Goal: Task Accomplishment & Management: Manage account settings

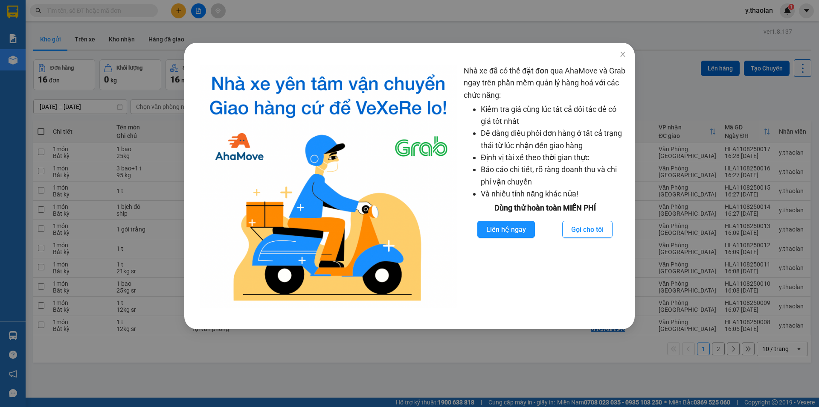
drag, startPoint x: 724, startPoint y: 44, endPoint x: 652, endPoint y: 42, distance: 72.1
click at [724, 44] on div "Nhà xe đã có thể đặt đơn qua AhaMove và Grab ngay trên phần mềm quản lý hàng ho…" at bounding box center [409, 203] width 819 height 407
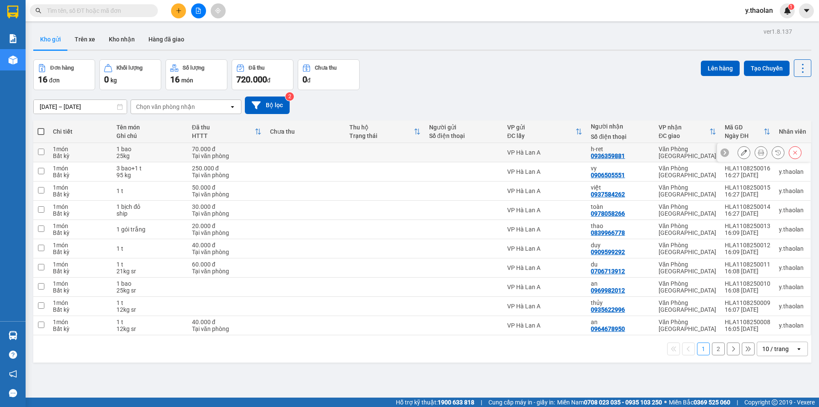
click at [741, 155] on icon at bounding box center [744, 152] width 6 height 6
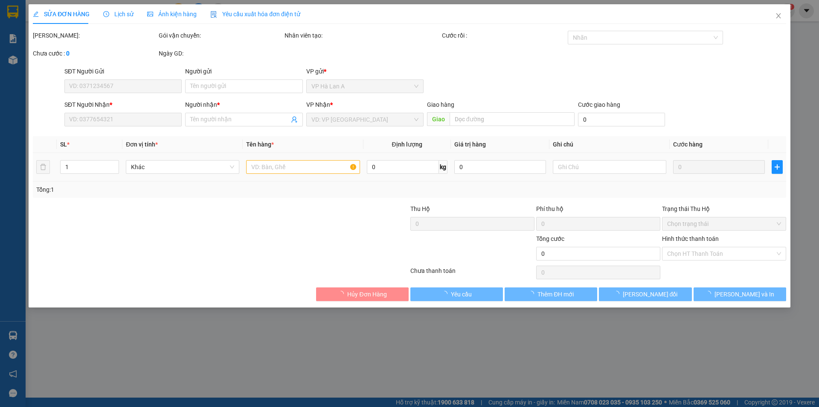
type input "0936359881"
type input "h-ret"
type input "70.000"
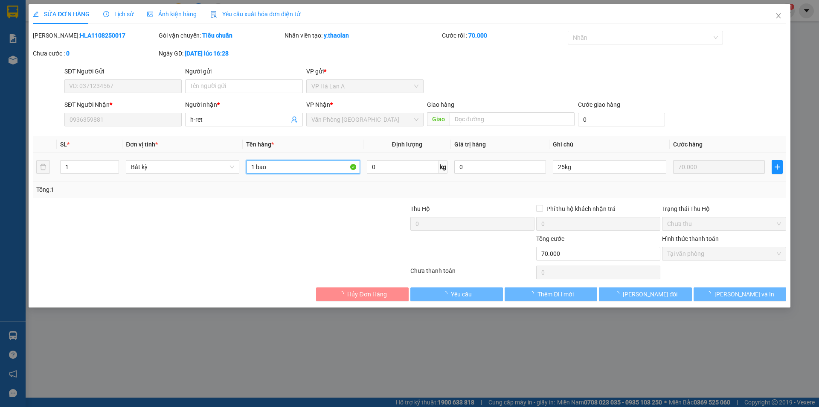
click at [306, 167] on input "1 bao" at bounding box center [303, 167] width 114 height 14
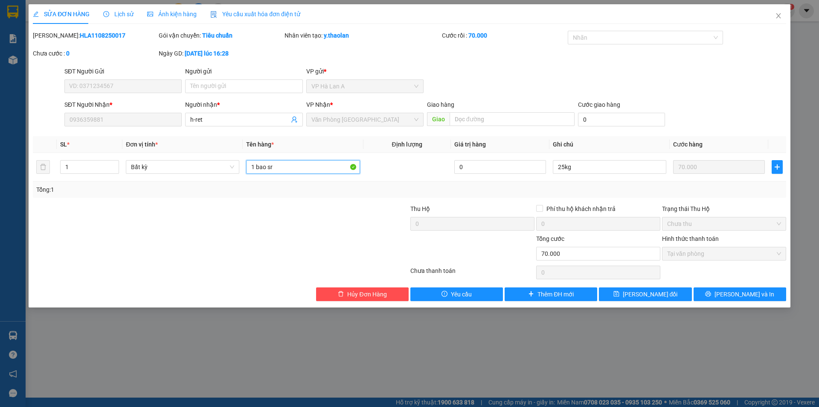
type input "1 bao sr"
click at [641, 303] on div "SỬA ĐƠN HÀNG Lịch sử [PERSON_NAME] hàng Yêu cầu xuất [PERSON_NAME] điện tử Tota…" at bounding box center [410, 155] width 762 height 303
click at [640, 297] on span "[PERSON_NAME] đổi" at bounding box center [650, 293] width 55 height 9
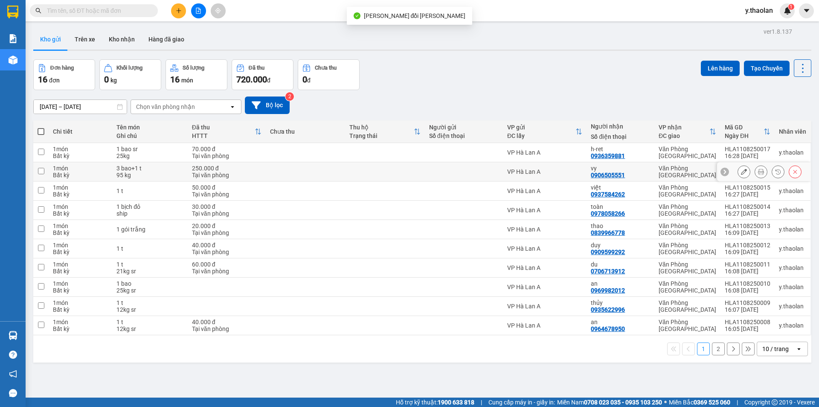
click at [741, 172] on icon at bounding box center [744, 172] width 6 height 6
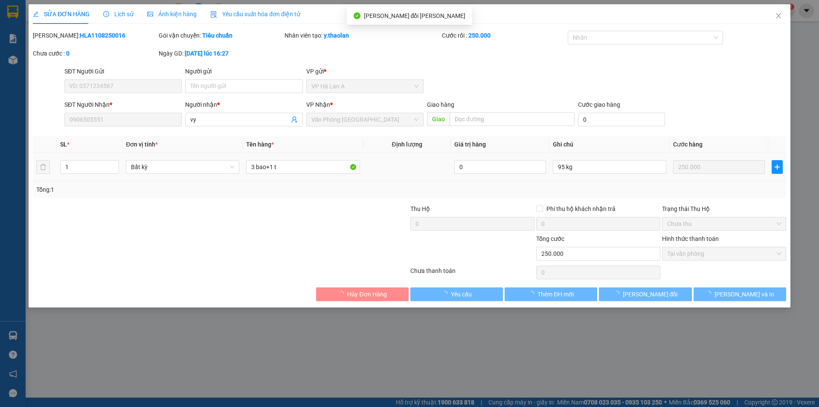
type input "0906505551"
type input "vy"
type input "250.000"
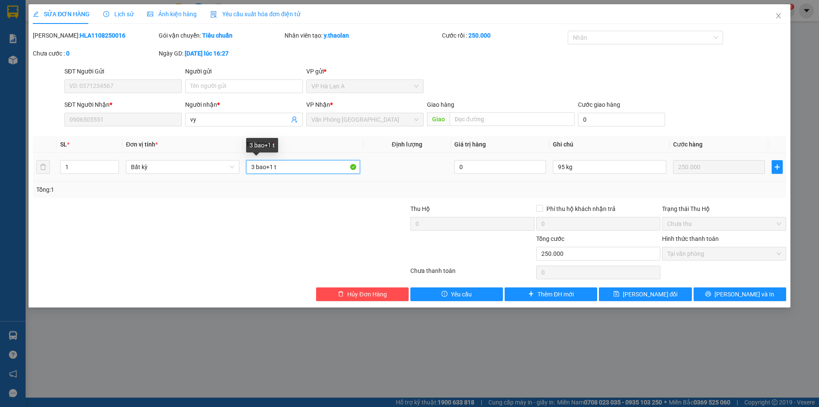
click at [276, 165] on input "3 bao+1 t" at bounding box center [303, 167] width 114 height 14
click at [268, 166] on input "3 bao+1t" at bounding box center [303, 167] width 114 height 14
click at [271, 164] on input "3 bao+1t" at bounding box center [303, 167] width 114 height 14
type input "3 bao+ 1t"
click at [566, 166] on input "95 kg" at bounding box center [610, 167] width 114 height 14
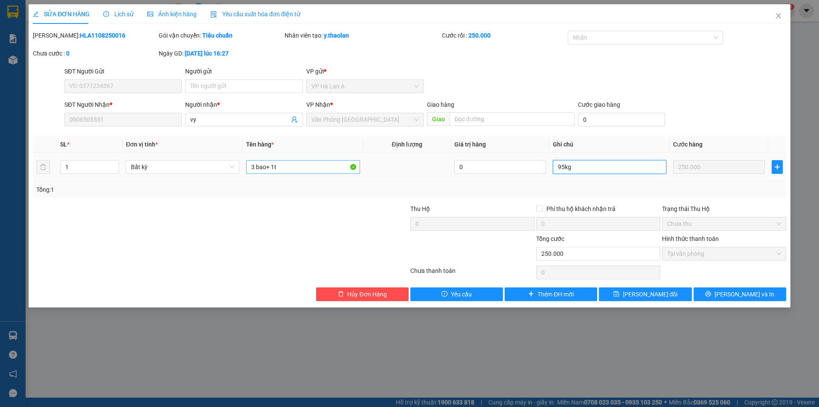
type input "95kg"
click at [329, 172] on input "3 bao+ 1t" at bounding box center [303, 167] width 114 height 14
type input "3 bao+ 1t sr"
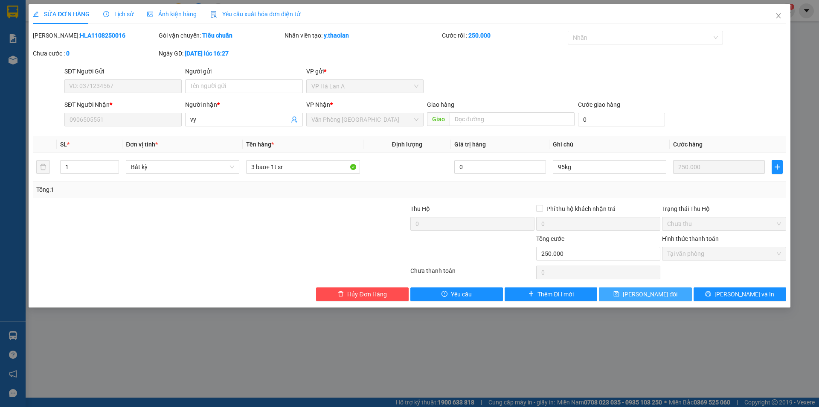
click at [649, 295] on span "[PERSON_NAME] đổi" at bounding box center [650, 293] width 55 height 9
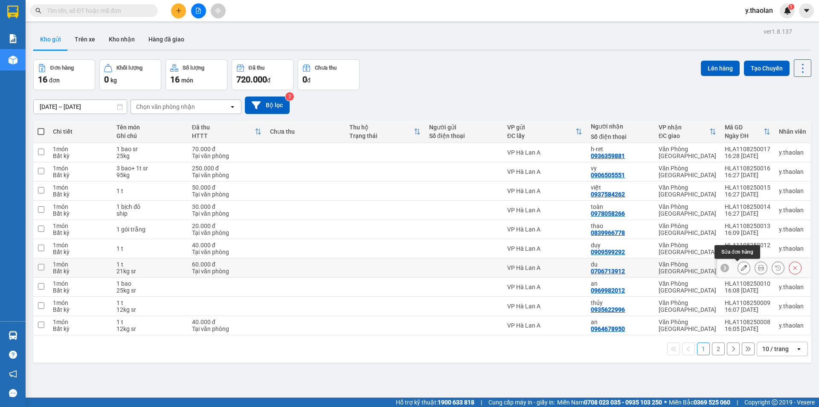
click at [741, 270] on icon at bounding box center [744, 268] width 6 height 6
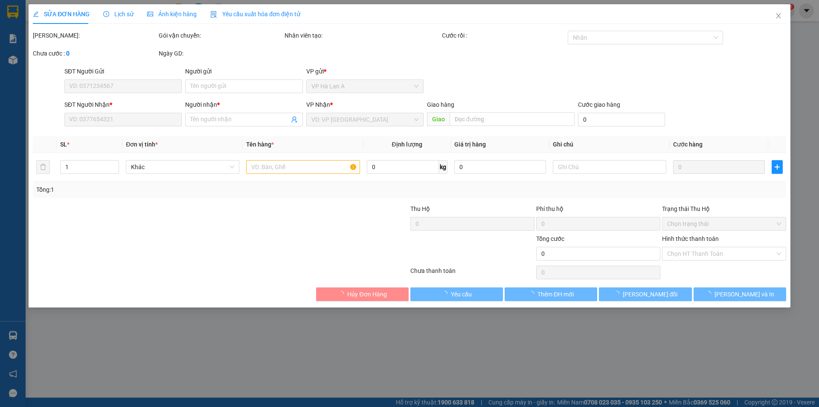
type input "0706713912"
type input "du"
type input "60.000"
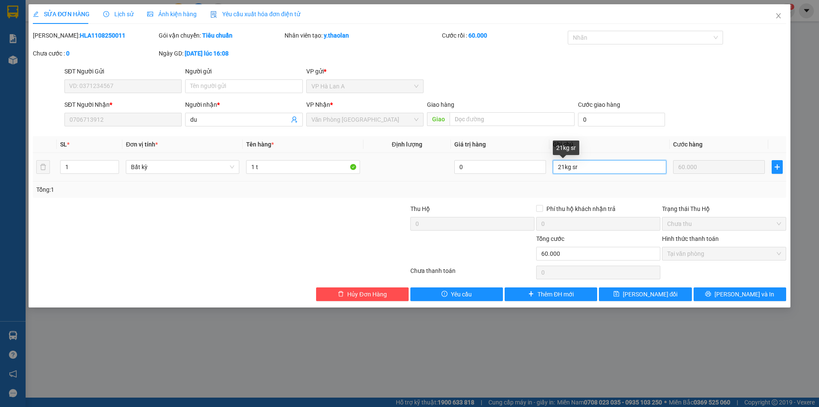
drag, startPoint x: 572, startPoint y: 168, endPoint x: 588, endPoint y: 168, distance: 15.8
click at [588, 168] on input "21kg sr" at bounding box center [610, 167] width 114 height 14
click at [570, 169] on input "21kg sr" at bounding box center [610, 167] width 114 height 14
drag, startPoint x: 570, startPoint y: 169, endPoint x: 583, endPoint y: 169, distance: 13.7
click at [583, 169] on input "21kg sr" at bounding box center [610, 167] width 114 height 14
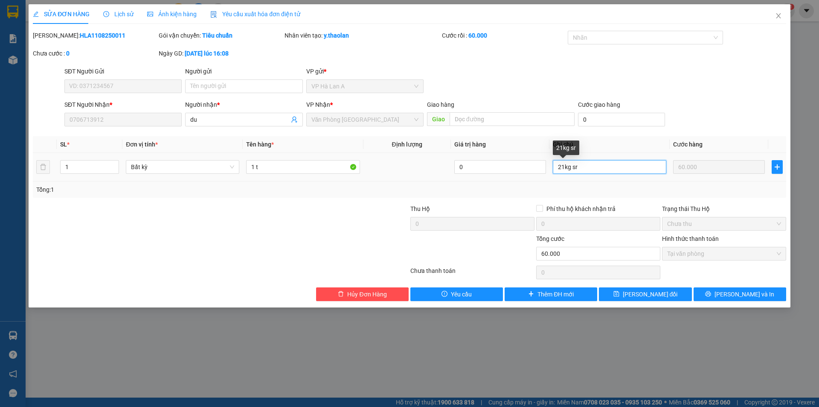
type input "21kg"
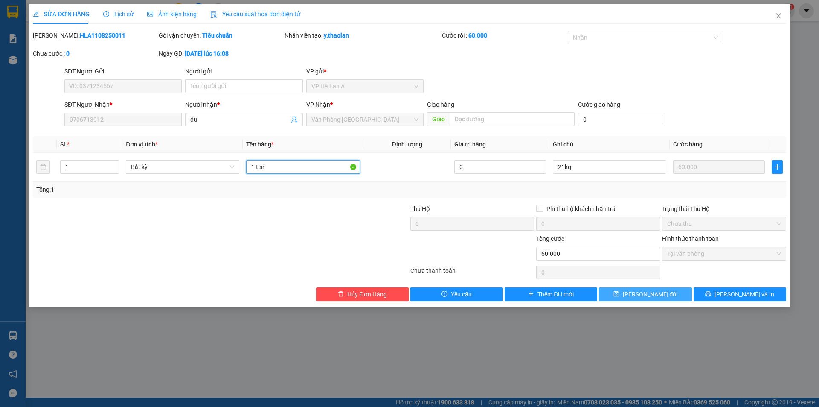
type input "1 t sr"
drag, startPoint x: 621, startPoint y: 294, endPoint x: 600, endPoint y: 266, distance: 35.0
click at [621, 294] on button "[PERSON_NAME] đổi" at bounding box center [645, 294] width 93 height 14
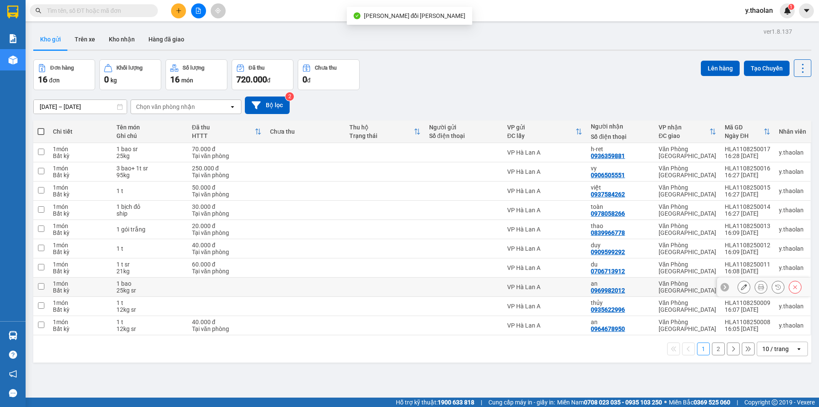
click at [741, 285] on icon at bounding box center [744, 287] width 6 height 6
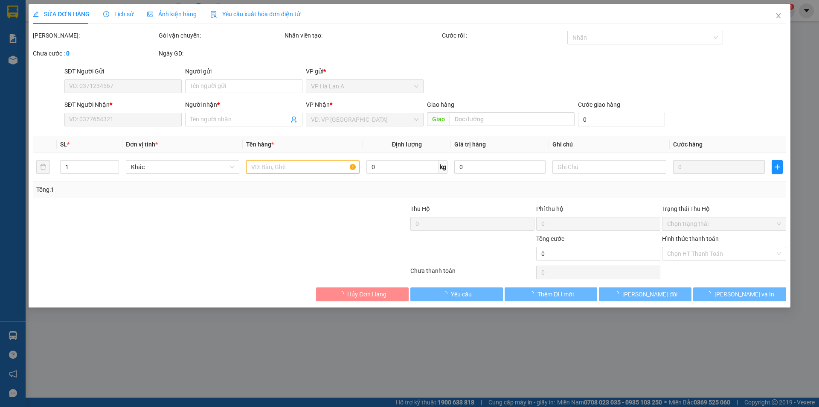
type input "0969982012"
type input "an"
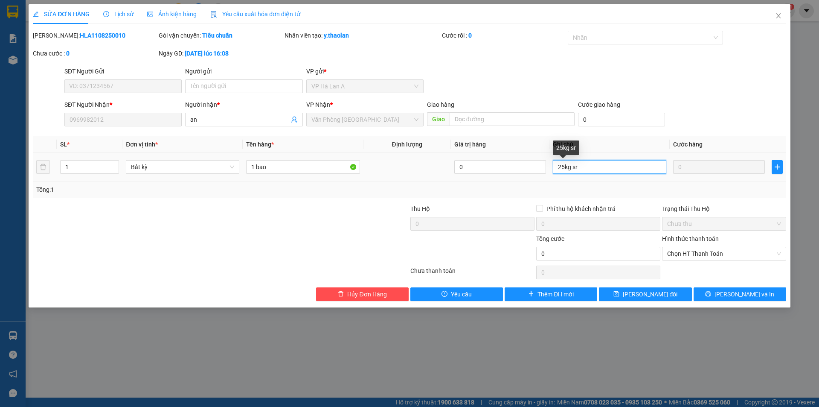
drag, startPoint x: 570, startPoint y: 167, endPoint x: 589, endPoint y: 163, distance: 18.8
click at [589, 163] on input "25kg sr" at bounding box center [610, 167] width 114 height 14
type input "25kg"
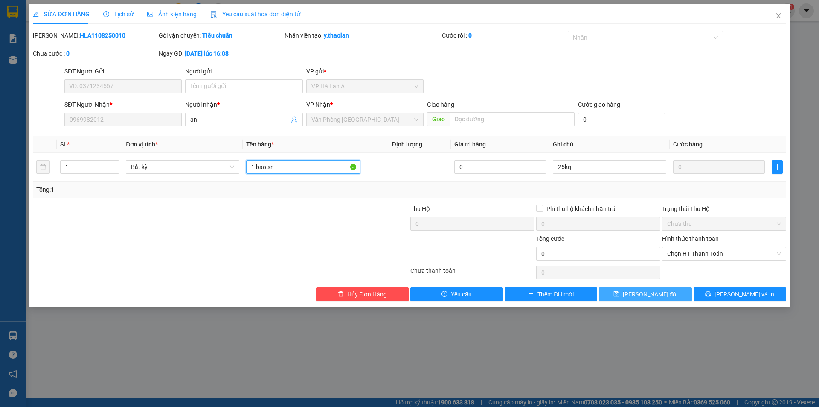
type input "1 bao sr"
click at [637, 294] on span "[PERSON_NAME] đổi" at bounding box center [650, 293] width 55 height 9
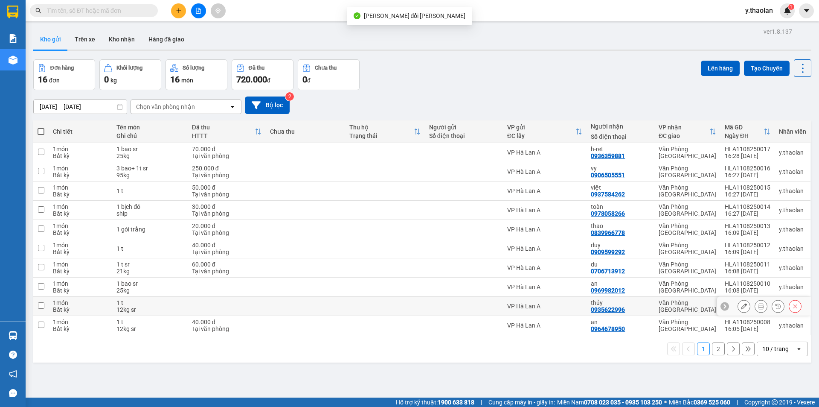
click at [741, 305] on icon at bounding box center [744, 306] width 6 height 6
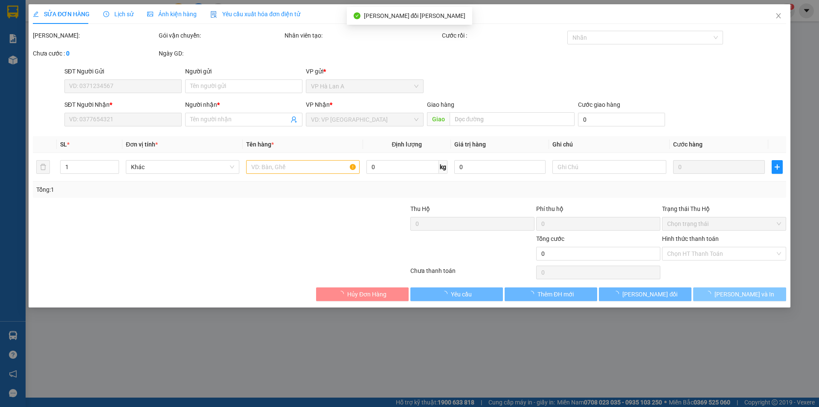
type input "0935622996"
type input "thủy"
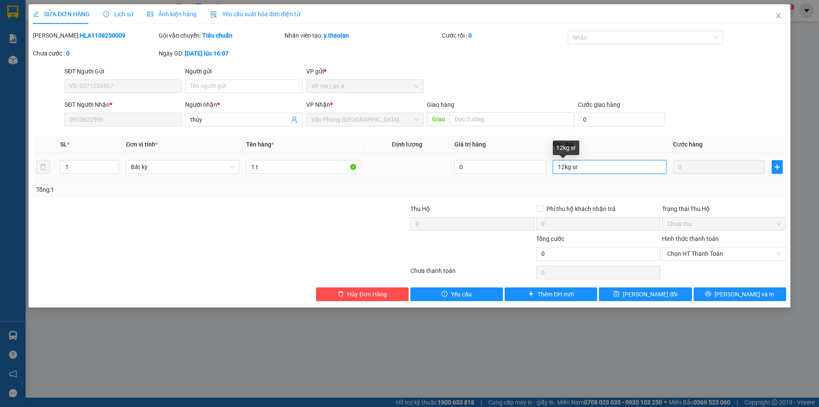
drag, startPoint x: 571, startPoint y: 169, endPoint x: 603, endPoint y: 169, distance: 32.0
click at [603, 169] on input "12kg sr" at bounding box center [610, 167] width 114 height 14
type input "12kg"
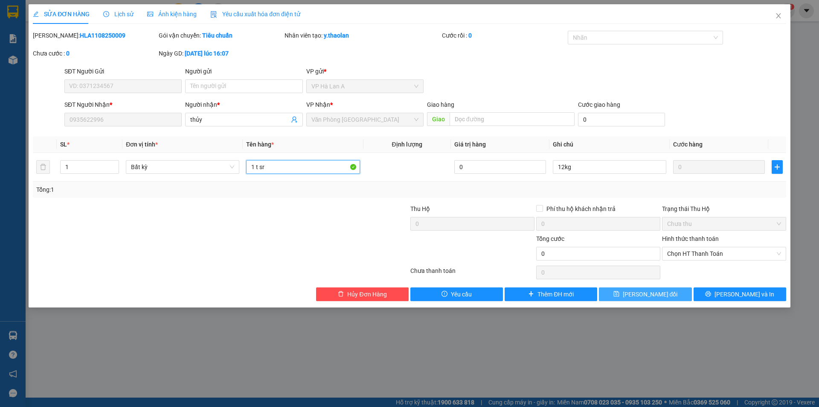
type input "1 t sr"
click at [669, 296] on button "[PERSON_NAME] đổi" at bounding box center [645, 294] width 93 height 14
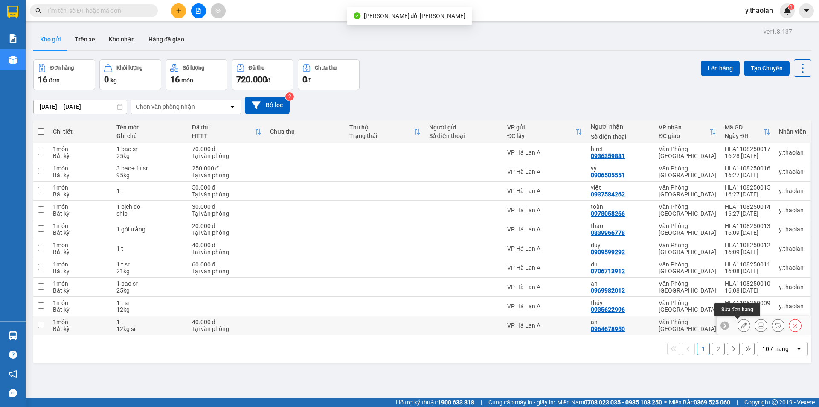
click at [741, 327] on icon at bounding box center [744, 325] width 6 height 6
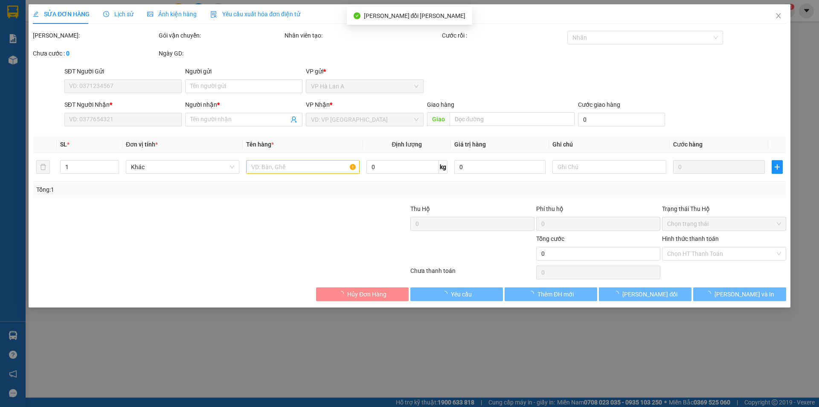
type input "0964678950"
type input "an"
type input "40.000"
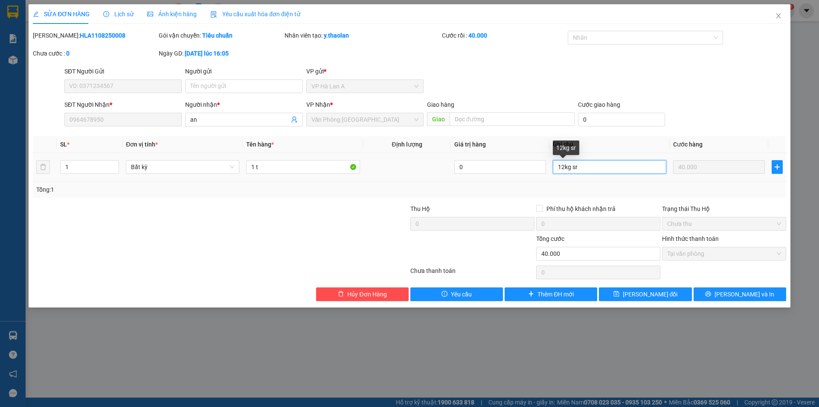
drag, startPoint x: 571, startPoint y: 169, endPoint x: 594, endPoint y: 170, distance: 23.1
click at [594, 170] on input "12kg sr" at bounding box center [610, 167] width 114 height 14
type input "12kg"
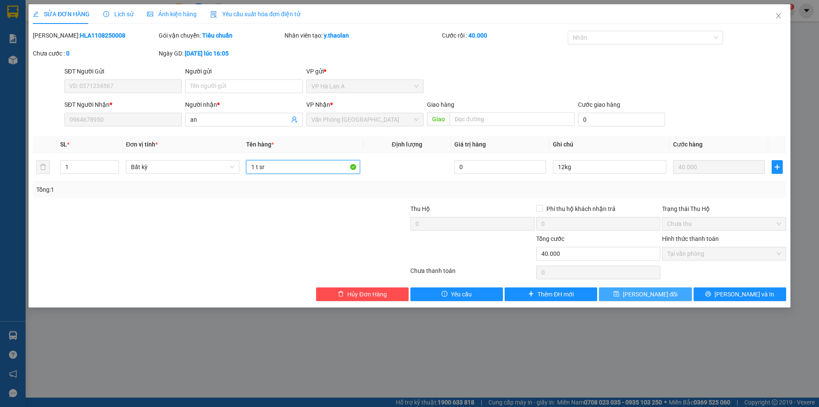
type input "1 t sr"
click at [629, 289] on button "[PERSON_NAME] đổi" at bounding box center [645, 294] width 93 height 14
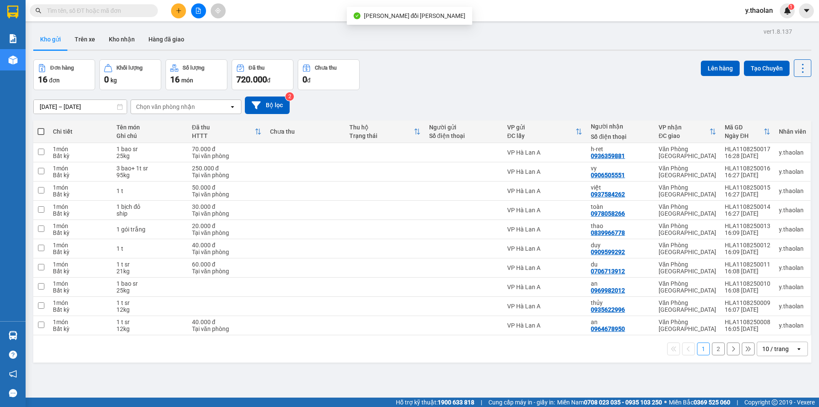
click at [717, 351] on button "2" at bounding box center [718, 348] width 13 height 13
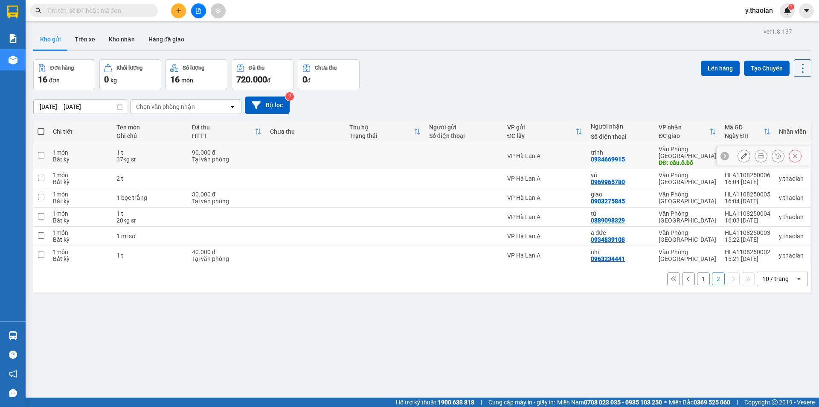
click at [738, 152] on button at bounding box center [744, 156] width 12 height 15
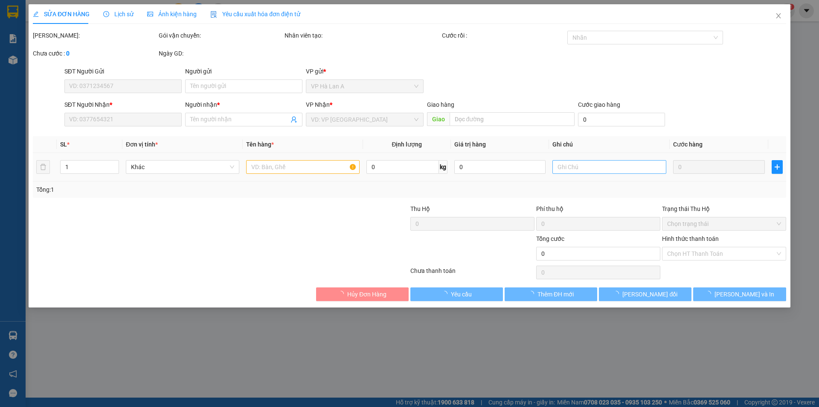
type input "0934669915"
type input "trinh"
type input "cầu.ô.bố"
type input "90.000"
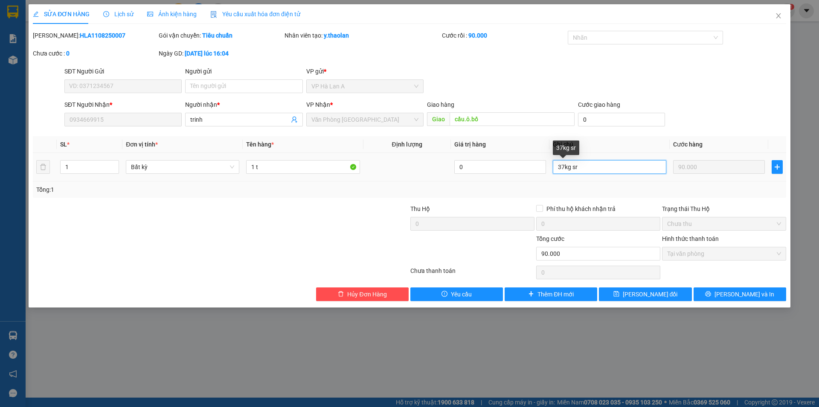
drag, startPoint x: 570, startPoint y: 165, endPoint x: 589, endPoint y: 165, distance: 18.8
click at [597, 165] on input "37kg sr" at bounding box center [610, 167] width 114 height 14
type input "37kg"
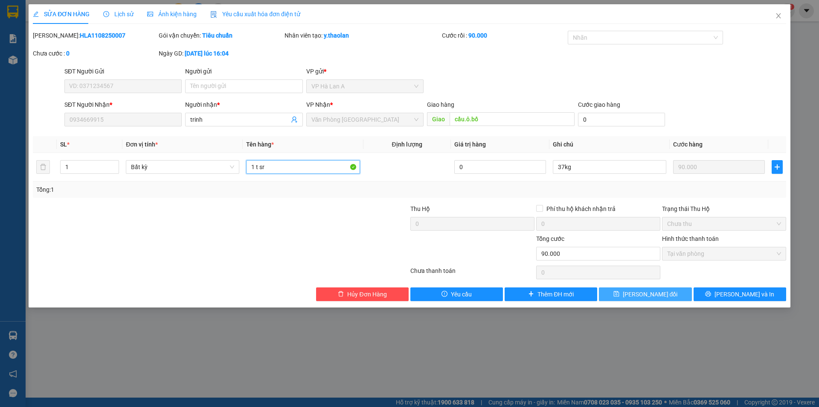
type input "1 t sr"
click at [620, 295] on button "[PERSON_NAME] đổi" at bounding box center [645, 294] width 93 height 14
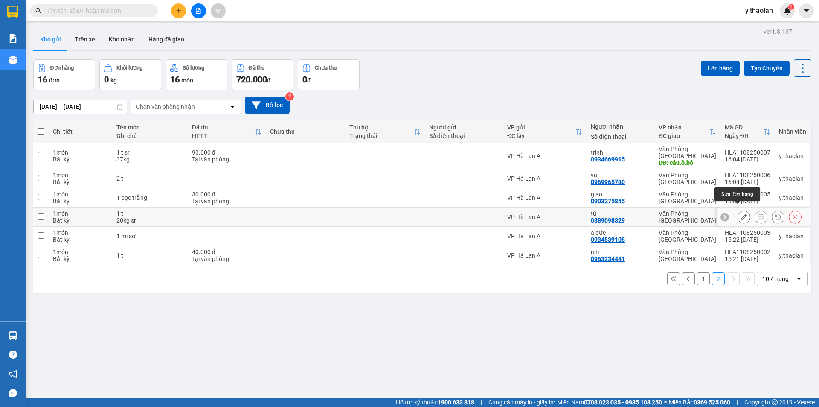
click at [741, 214] on icon at bounding box center [744, 217] width 6 height 6
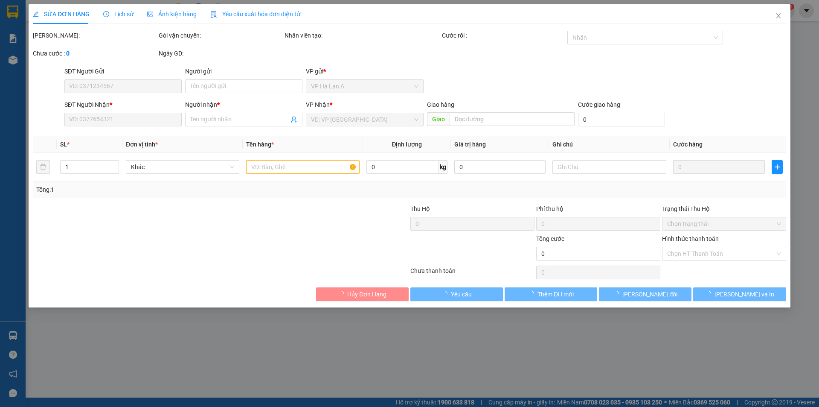
type input "0889098329"
type input "tú"
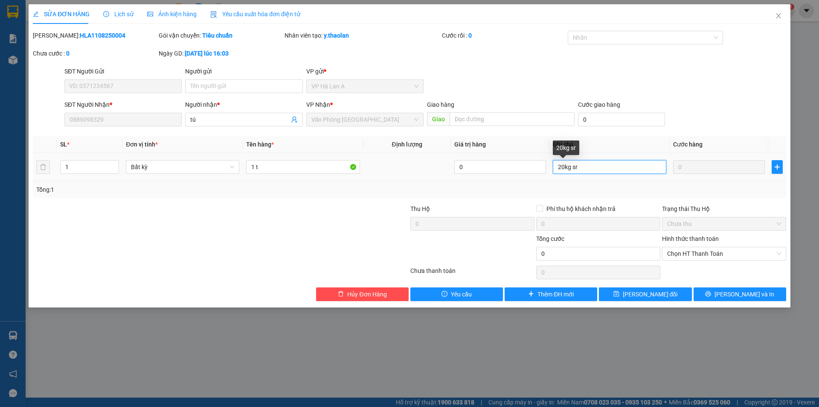
drag, startPoint x: 570, startPoint y: 164, endPoint x: 586, endPoint y: 164, distance: 16.2
click at [586, 164] on input "20kg sr" at bounding box center [610, 167] width 114 height 14
type input "20kg"
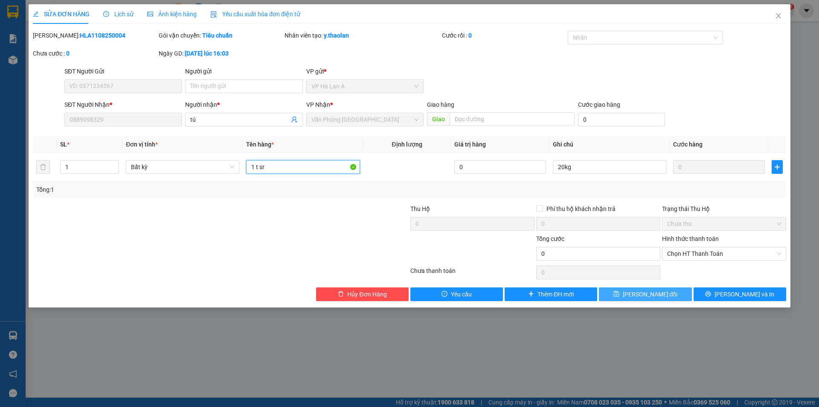
type input "1 t sr"
click at [639, 297] on span "[PERSON_NAME] đổi" at bounding box center [650, 293] width 55 height 9
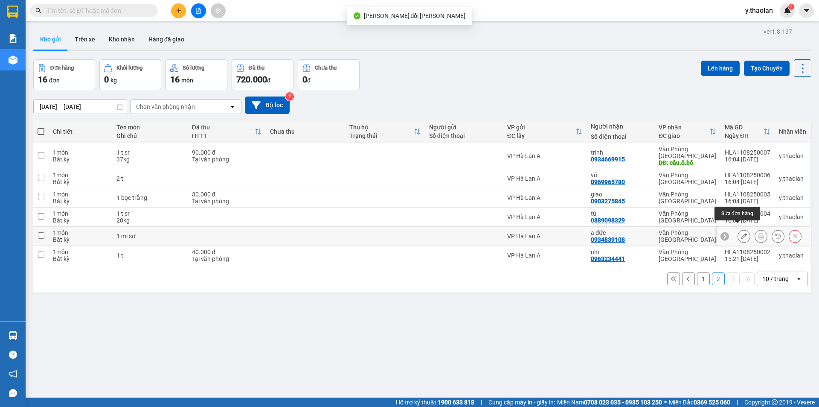
click at [738, 229] on button at bounding box center [744, 236] width 12 height 15
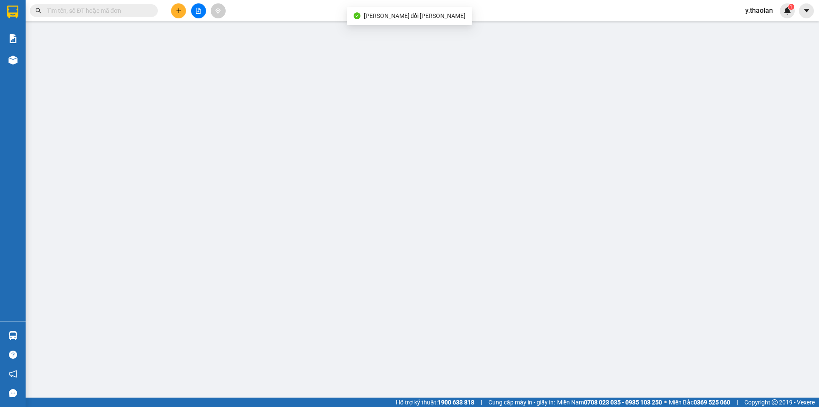
type input "0934839108"
type input "a đức"
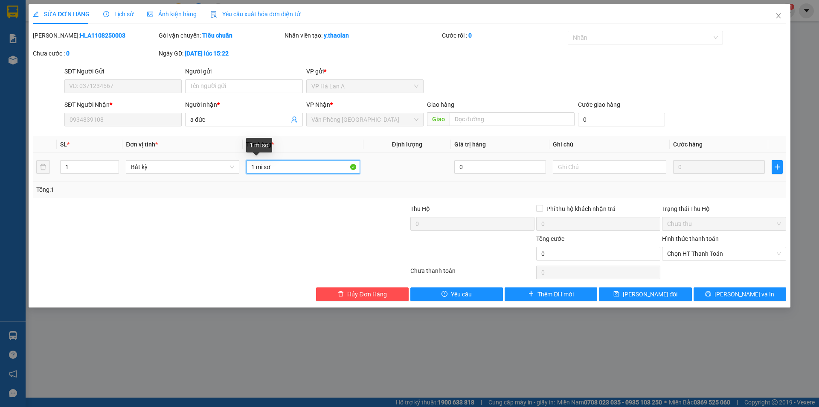
click at [264, 168] on input "1 mi sơ" at bounding box center [303, 167] width 114 height 14
type input "1 misơ"
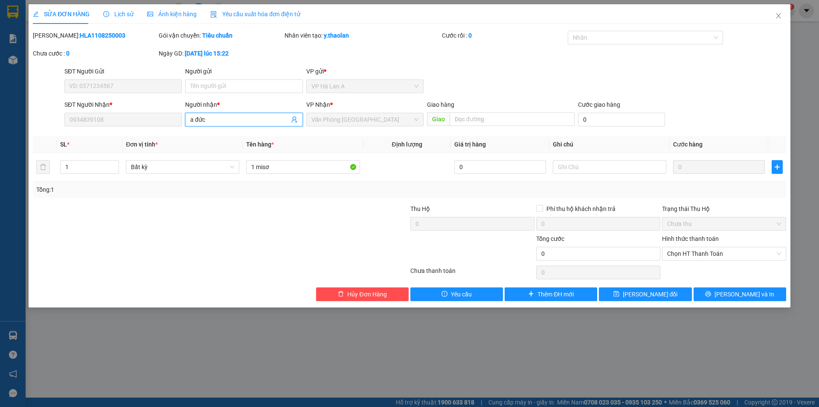
click at [196, 122] on input "a đức" at bounding box center [239, 119] width 99 height 9
type input "đức"
click at [655, 294] on span "[PERSON_NAME] đổi" at bounding box center [650, 293] width 55 height 9
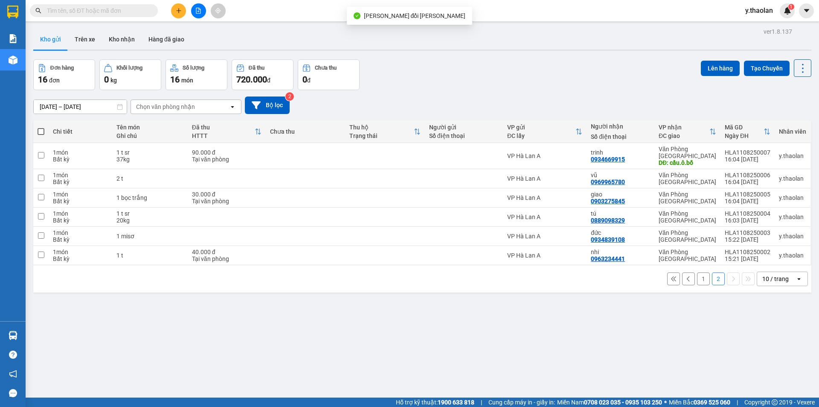
click at [769, 274] on div "10 / trang" at bounding box center [776, 278] width 26 height 9
click at [765, 352] on span "80 / trang" at bounding box center [771, 351] width 27 height 9
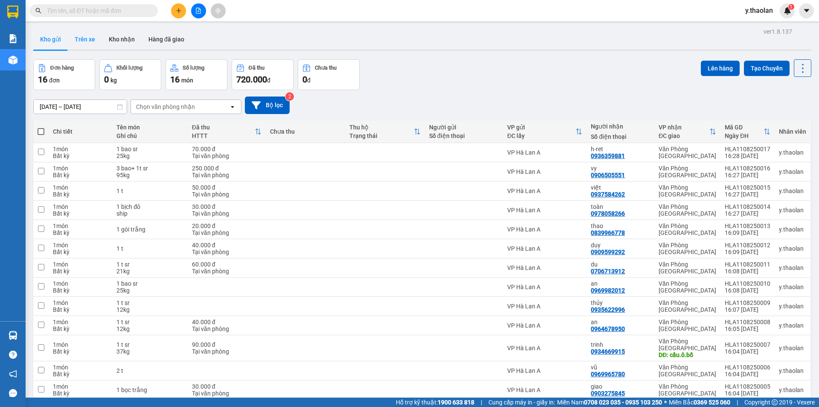
click at [97, 48] on button "Trên xe" at bounding box center [85, 39] width 34 height 20
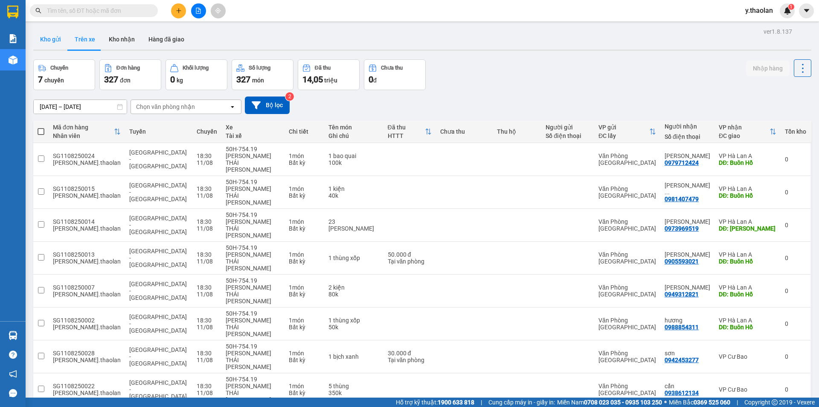
click at [44, 43] on button "Kho gửi" at bounding box center [50, 39] width 35 height 20
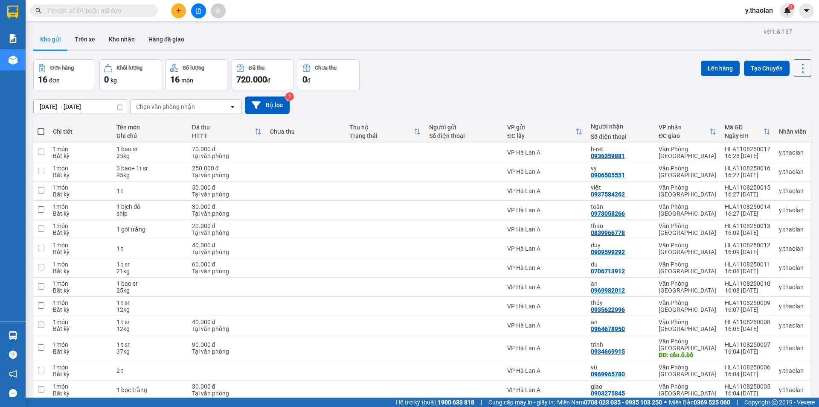
drag, startPoint x: 763, startPoint y: 12, endPoint x: 763, endPoint y: 20, distance: 8.1
click at [763, 13] on span "y.thaolan" at bounding box center [759, 10] width 41 height 11
click at [761, 30] on span "Đăng xuất" at bounding box center [770, 26] width 36 height 9
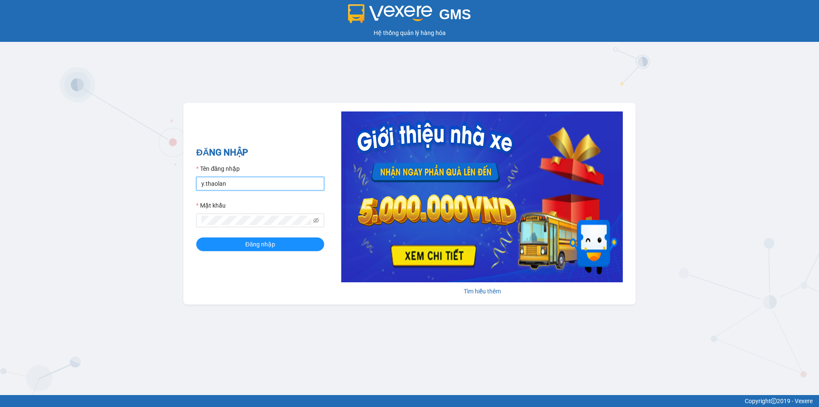
drag, startPoint x: 0, startPoint y: 0, endPoint x: 286, endPoint y: 186, distance: 341.3
click at [287, 186] on input "y.thaolan" at bounding box center [260, 184] width 128 height 14
type input "dao.thaolan"
click at [282, 243] on button "Đăng nhập" at bounding box center [260, 244] width 128 height 14
type input "y.thaolan"
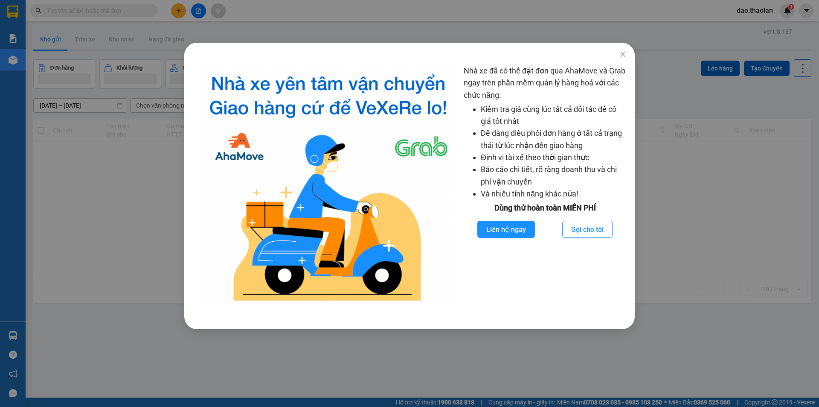
click at [322, 33] on div "Nhà xe đã có thể đặt đơn qua AhaMove và Grab ngay trên phần mềm quản lý hàng ho…" at bounding box center [409, 203] width 819 height 407
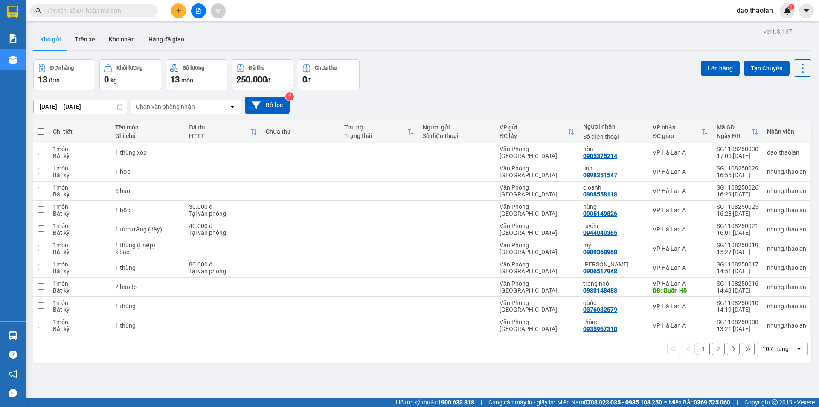
click at [781, 344] on div "10 / trang" at bounding box center [776, 348] width 26 height 9
click at [773, 334] on div "100 / trang" at bounding box center [776, 329] width 51 height 15
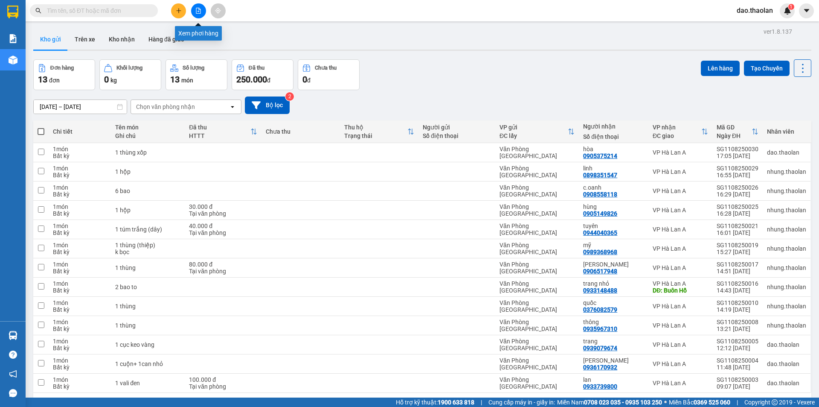
click at [202, 10] on button at bounding box center [198, 10] width 15 height 15
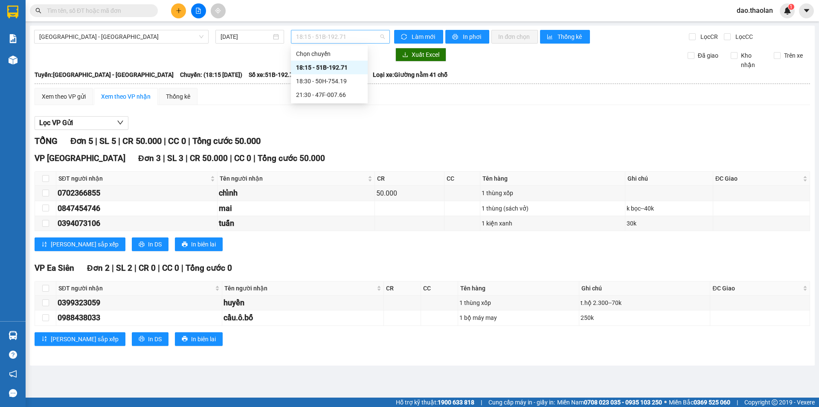
click at [334, 40] on span "18:15 - 51B-192.71" at bounding box center [340, 36] width 89 height 13
click at [344, 91] on div "21:30 - 47F-007.66" at bounding box center [329, 94] width 67 height 9
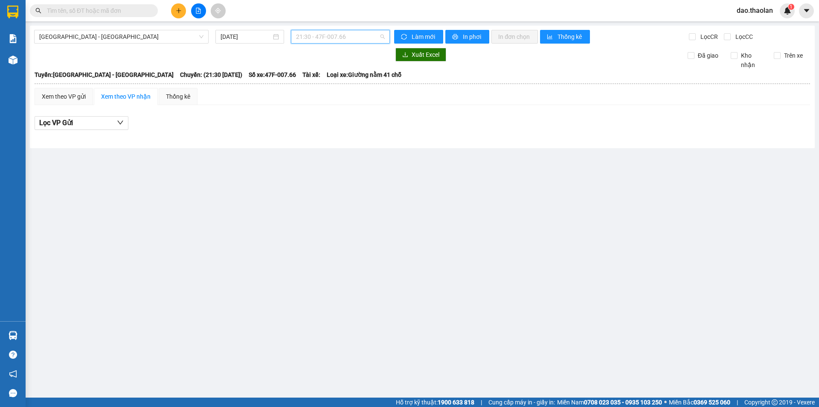
click at [345, 38] on span "21:30 - 47F-007.66" at bounding box center [340, 36] width 89 height 13
click at [344, 82] on div "18:30 - 50H-754.19" at bounding box center [329, 80] width 67 height 9
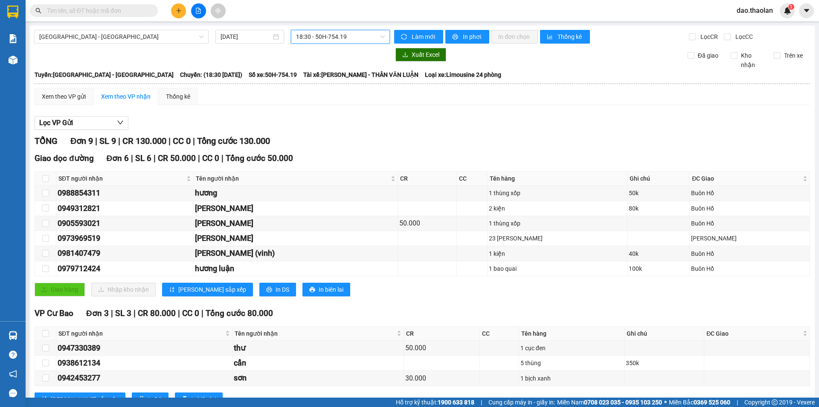
scroll to position [32, 0]
